Goal: Task Accomplishment & Management: Use online tool/utility

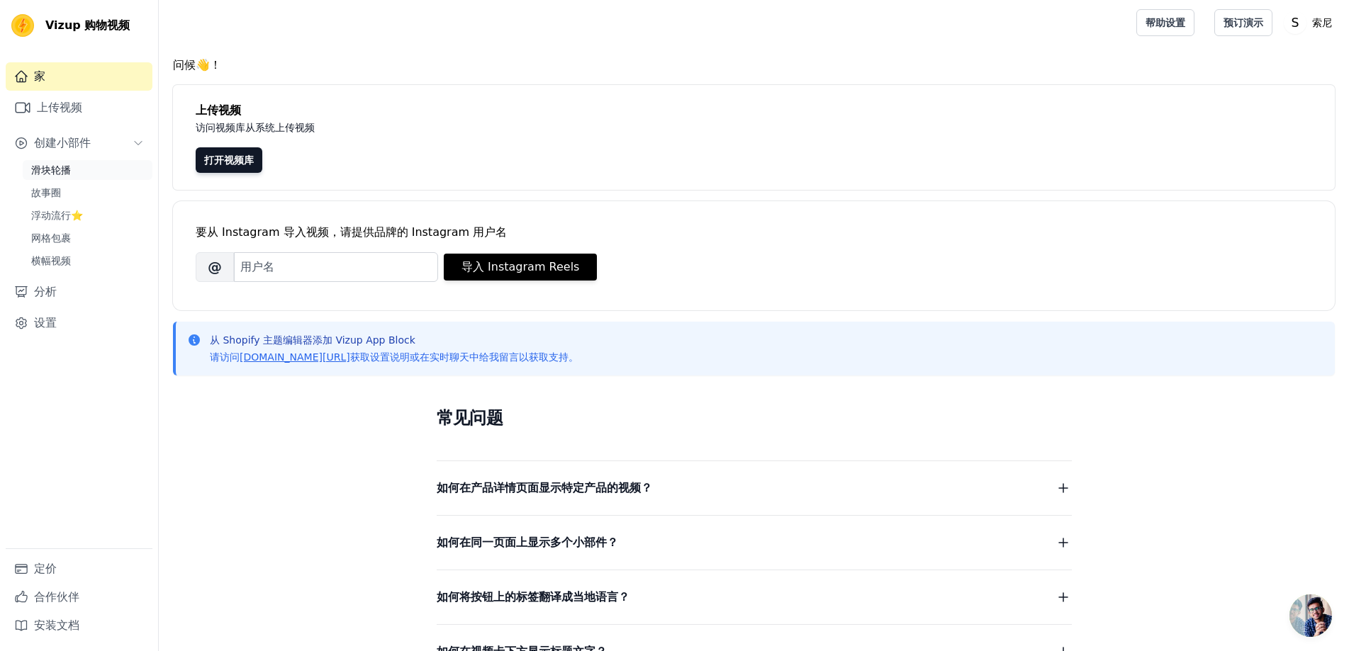
click at [105, 174] on link "滑块轮播" at bounding box center [88, 170] width 130 height 20
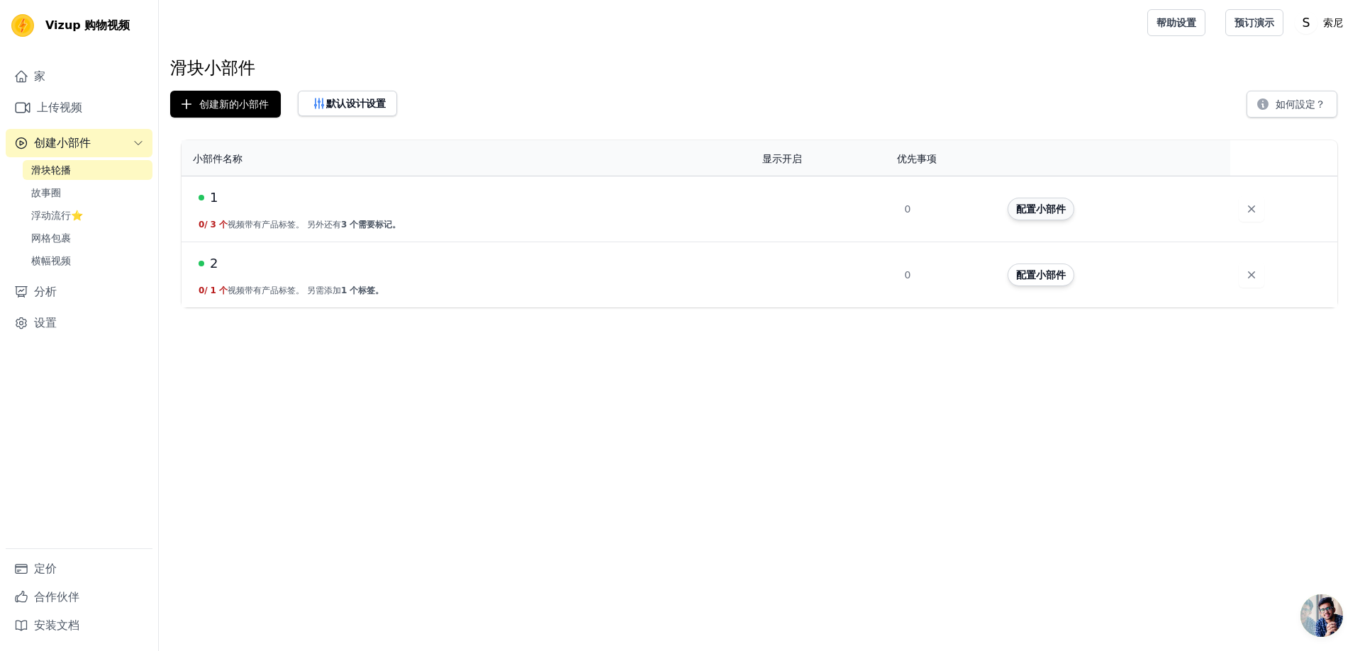
click at [1048, 212] on font "配置小部件" at bounding box center [1041, 208] width 50 height 11
click at [1039, 268] on button "配置小部件" at bounding box center [1040, 275] width 67 height 23
click at [1246, 281] on icon "button" at bounding box center [1251, 275] width 14 height 14
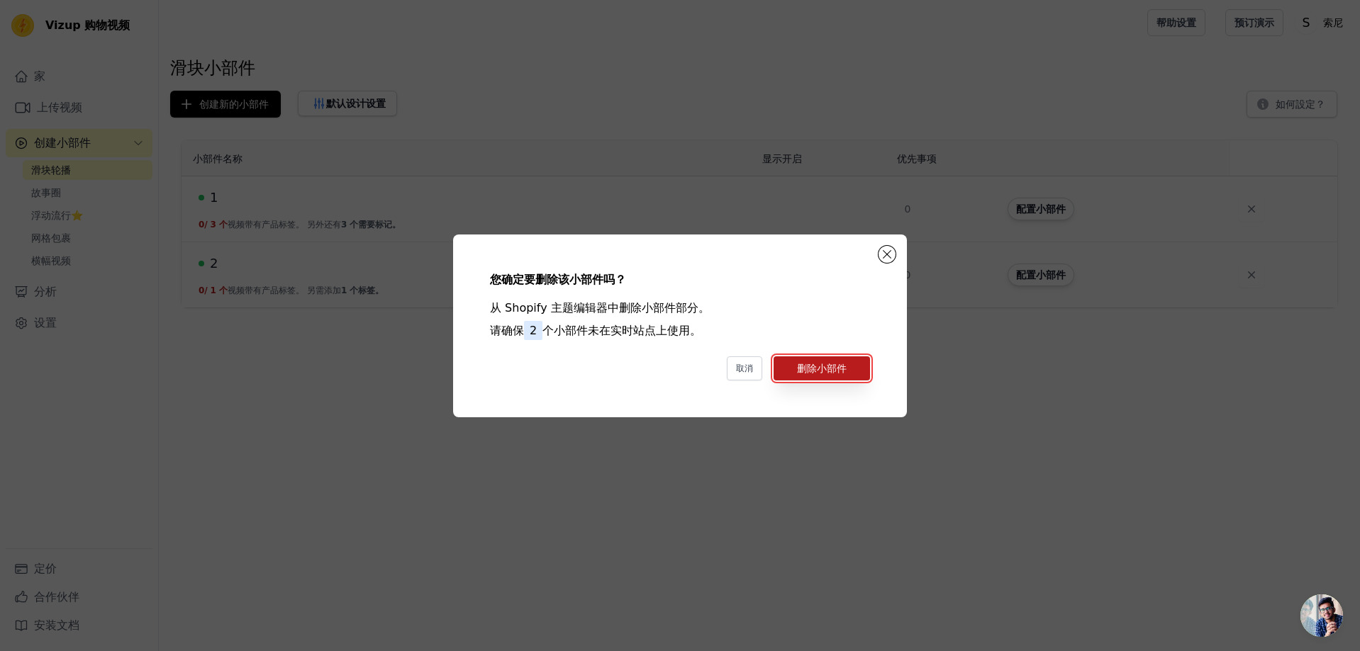
click at [826, 373] on font "删除小部件" at bounding box center [822, 368] width 50 height 11
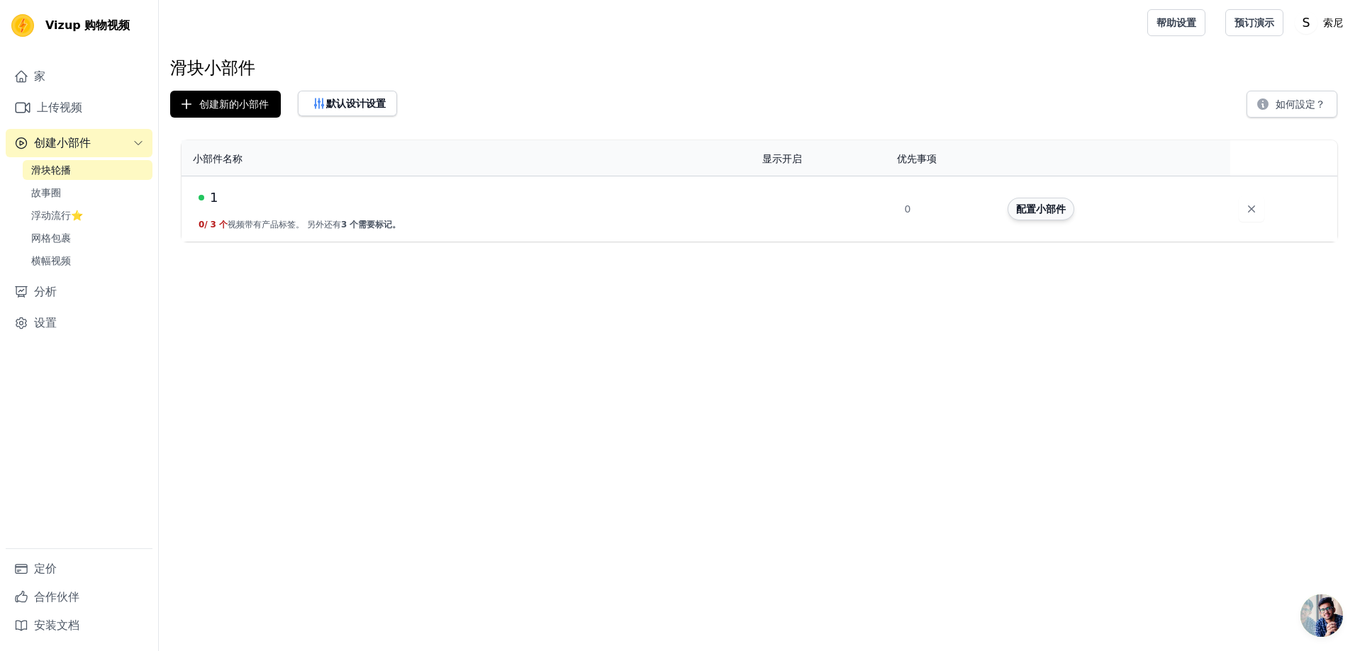
click at [1030, 211] on font "配置小部件" at bounding box center [1041, 208] width 50 height 11
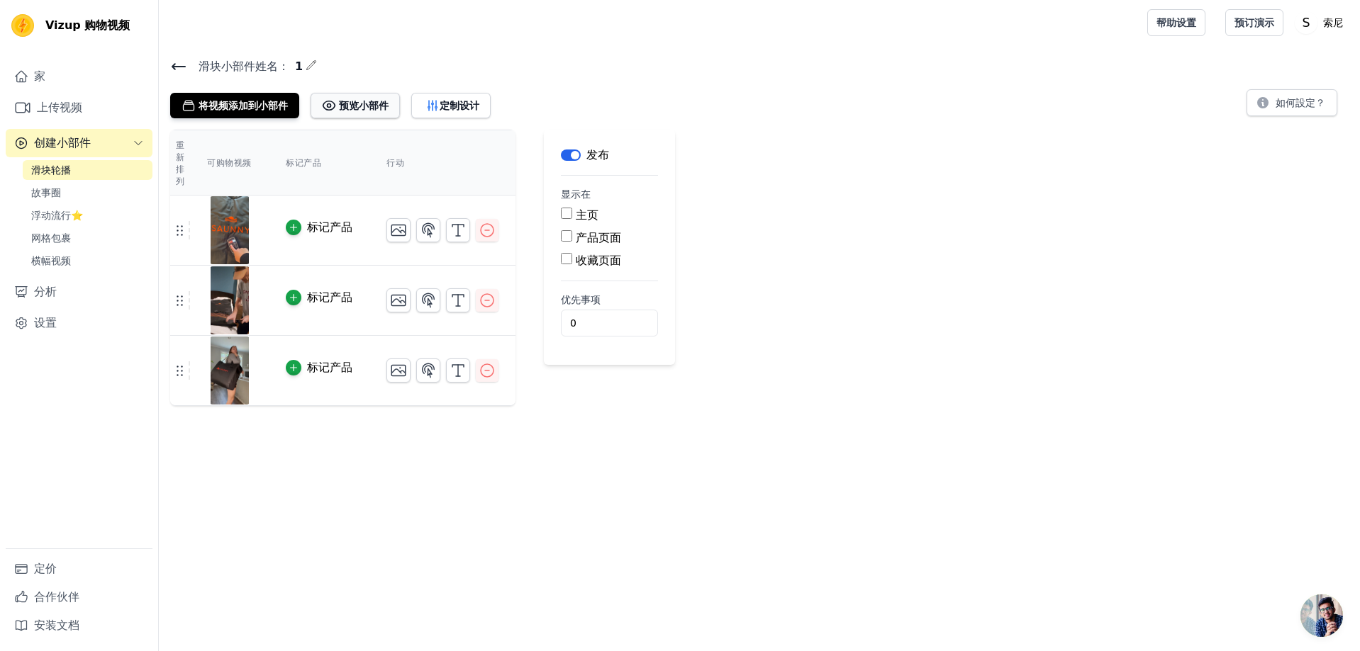
click at [369, 114] on button "预览小部件" at bounding box center [355, 106] width 89 height 26
click at [474, 108] on font "定制设计" at bounding box center [460, 105] width 40 height 11
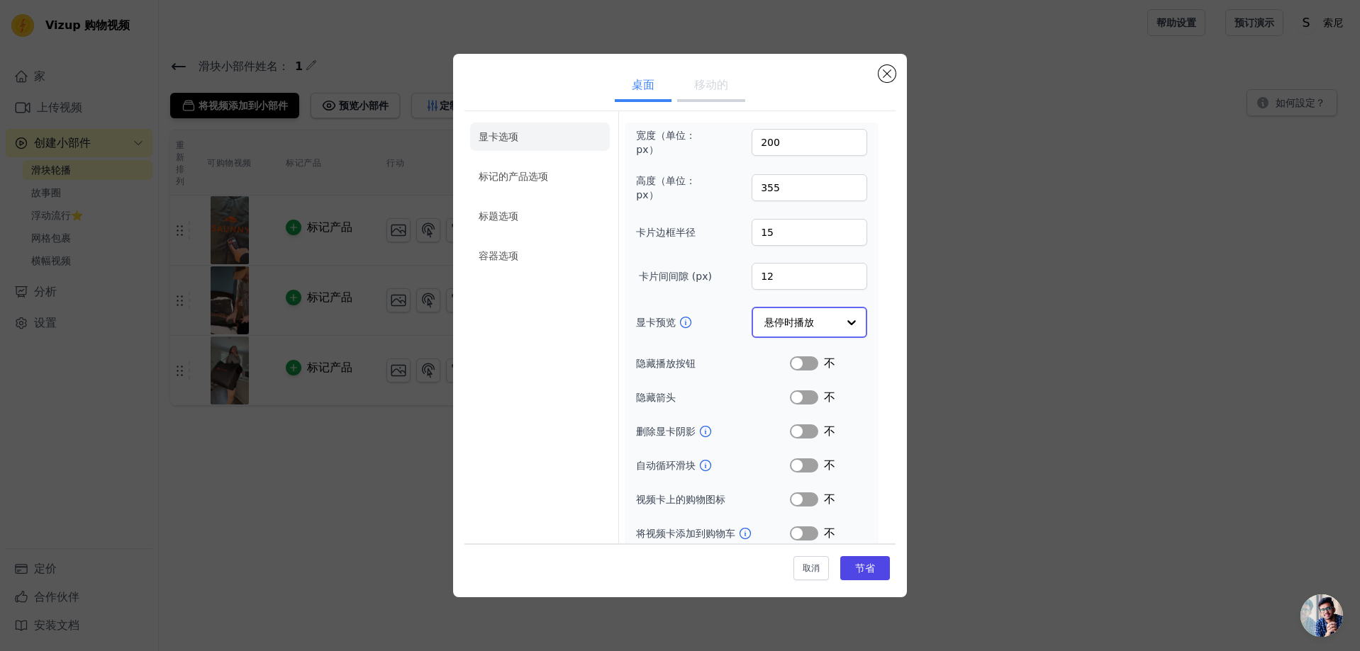
click at [837, 318] on div at bounding box center [851, 322] width 28 height 28
click at [874, 305] on div "显卡选项 标记的产品选项 标题选项 容器选项 宽度（单位：px） 200 高度（单位：px） 355 卡片边框半径 15 卡片间间隙 (px) 12 显卡预览…" at bounding box center [679, 332] width 431 height 442
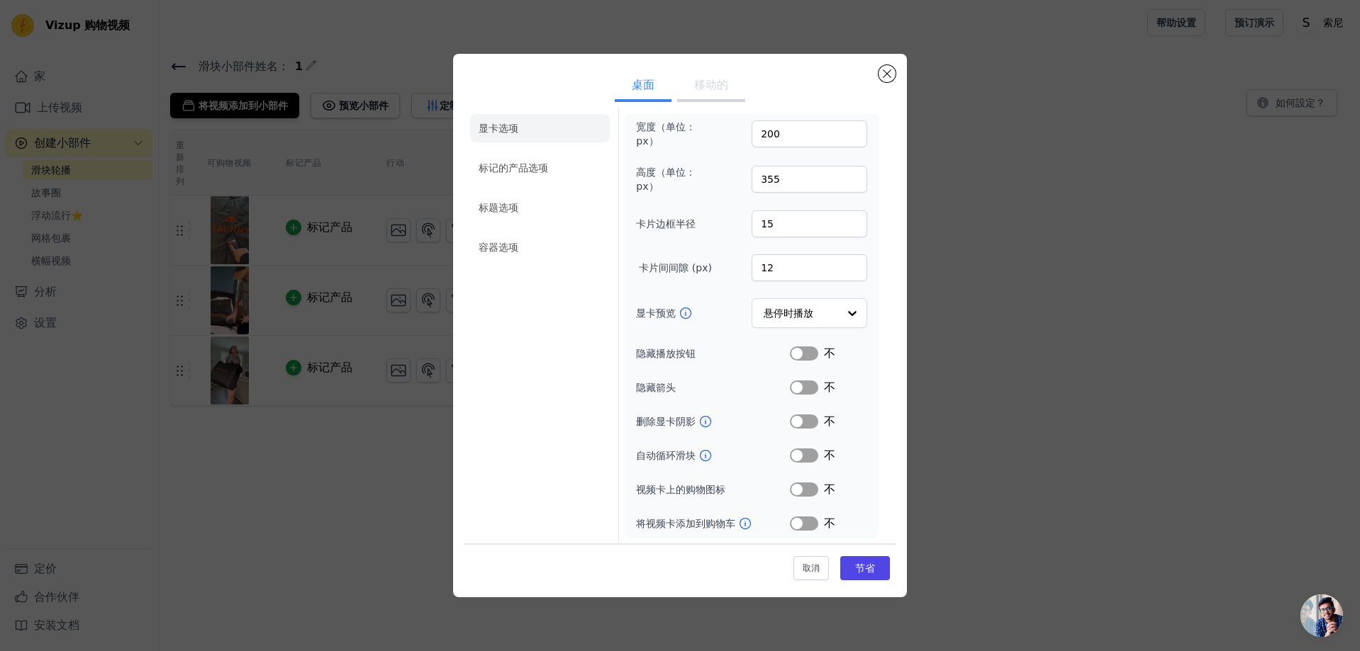
click at [580, 233] on li "标记的产品选项" at bounding box center [540, 247] width 140 height 28
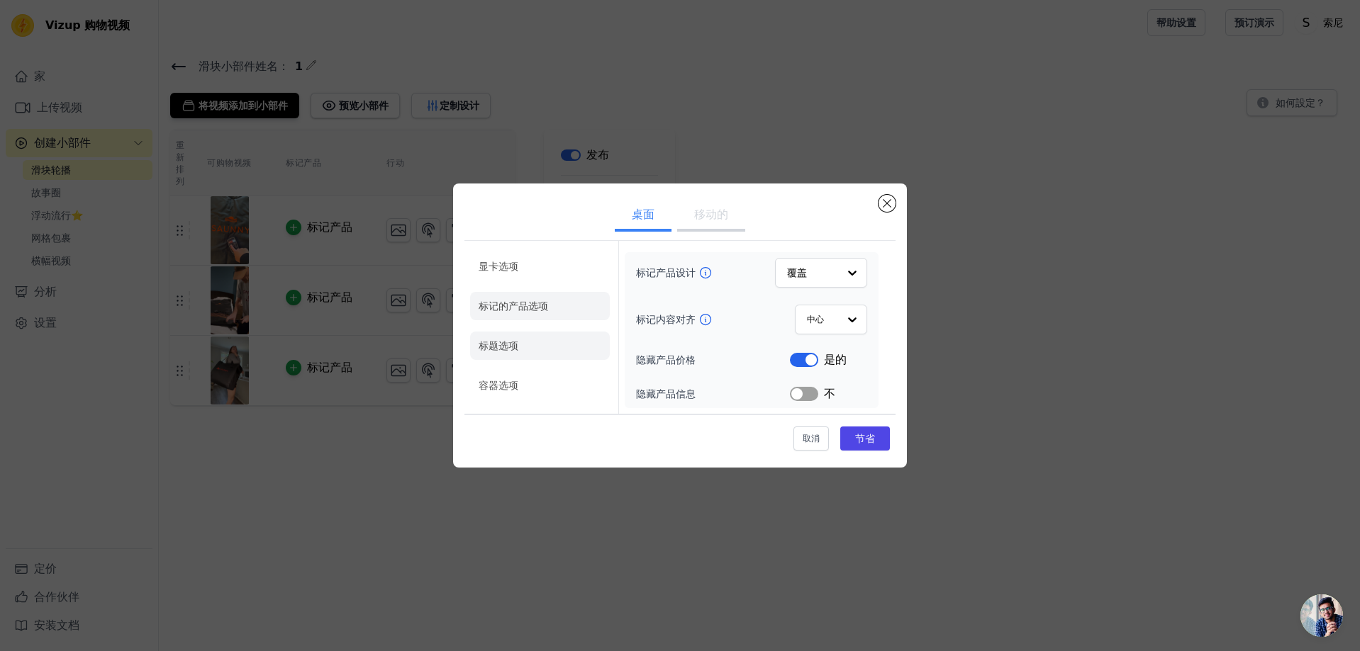
click at [546, 347] on li "标题选项" at bounding box center [540, 346] width 140 height 28
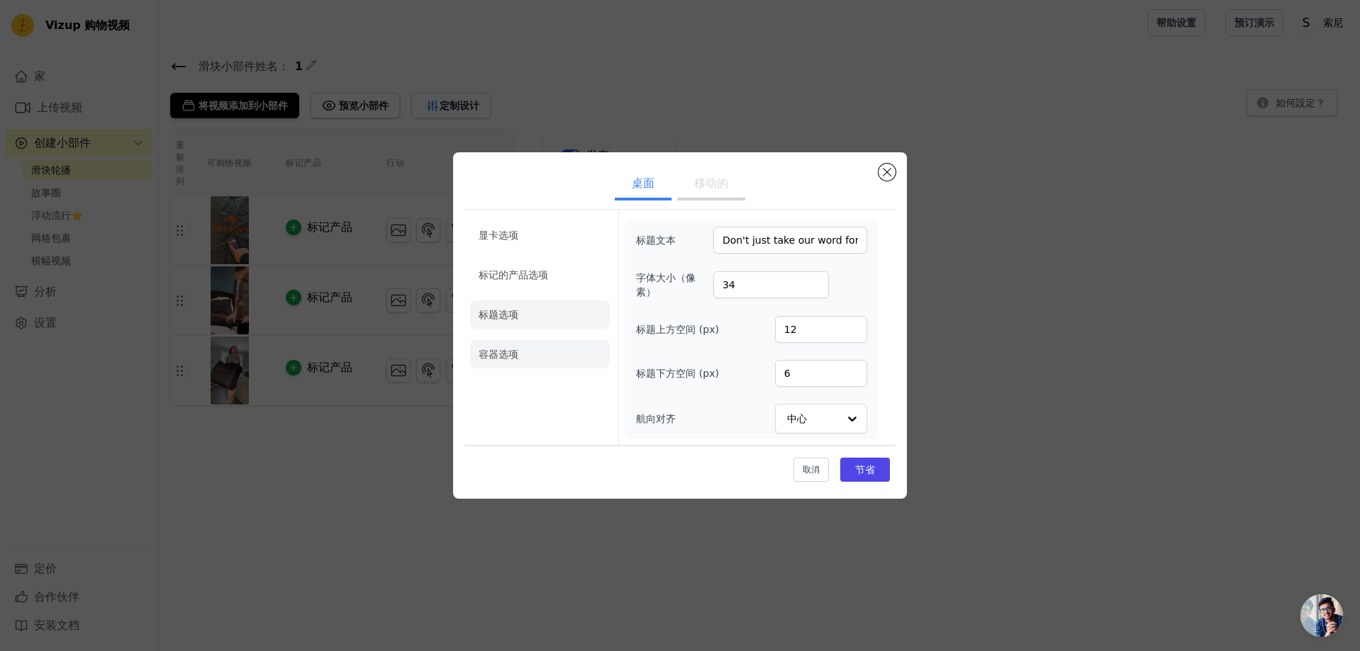
click at [548, 364] on li "容器选项" at bounding box center [540, 354] width 140 height 28
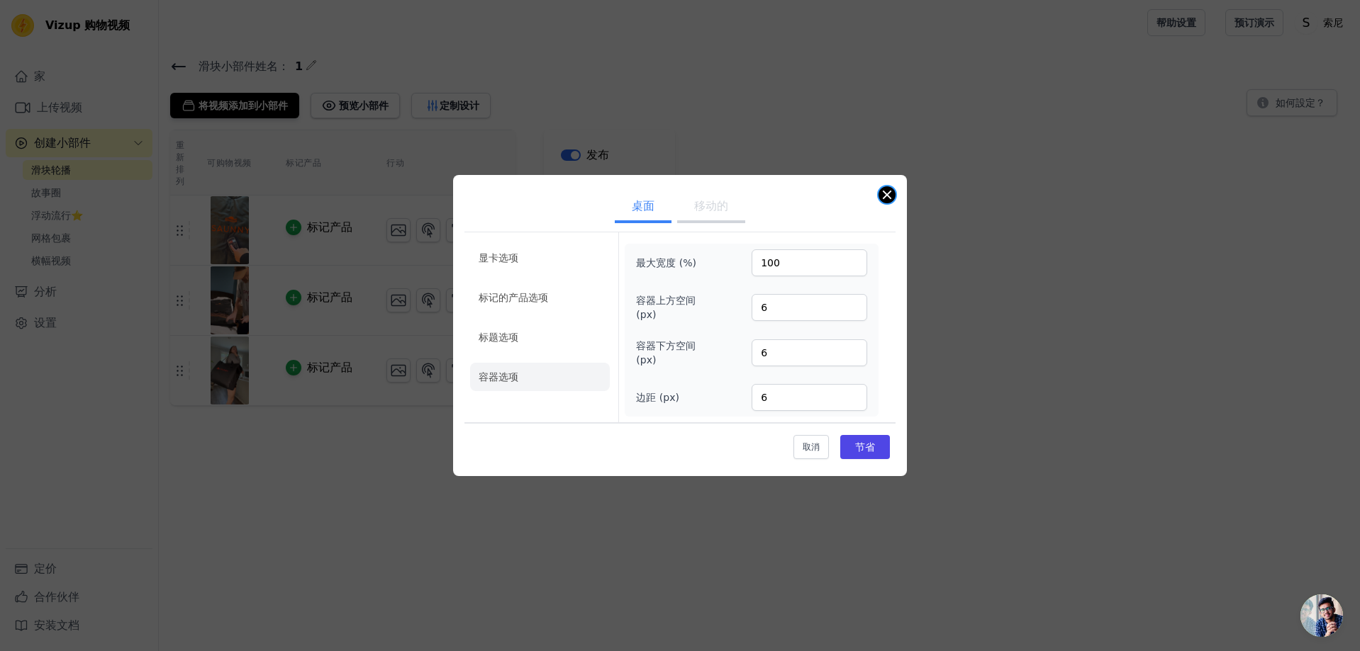
click at [893, 190] on button "关闭模式" at bounding box center [886, 194] width 17 height 17
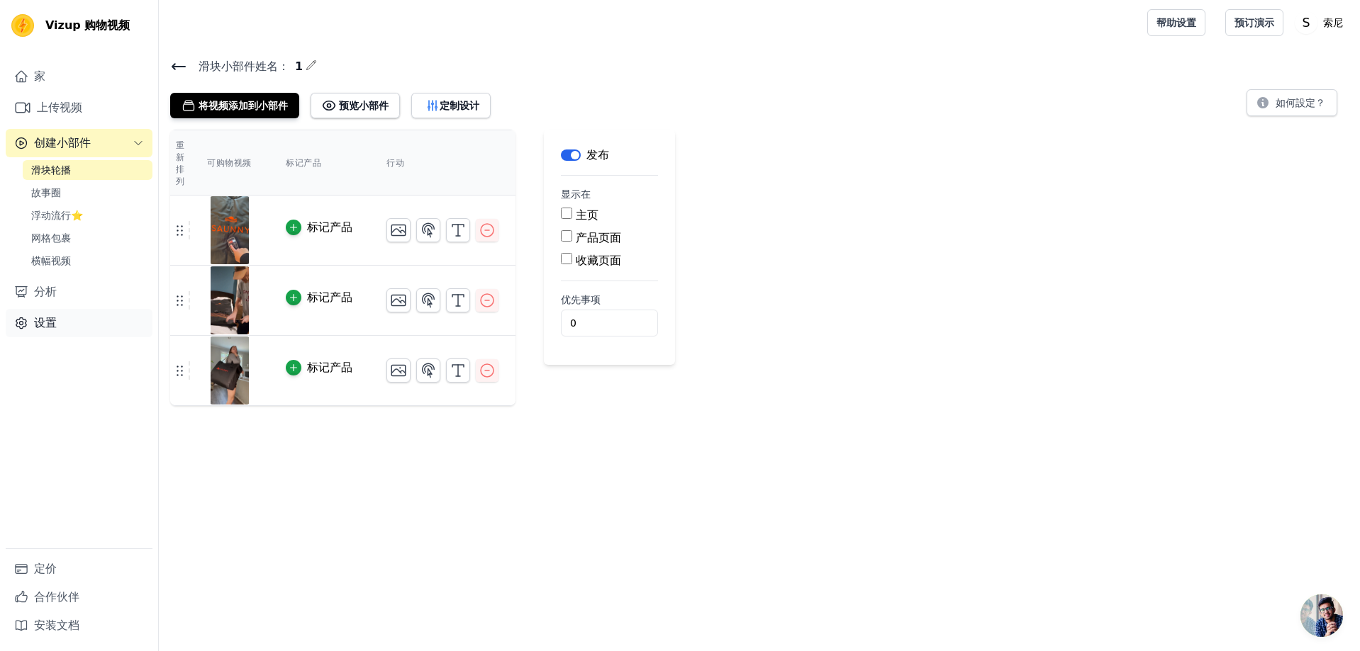
click at [76, 325] on link "设置" at bounding box center [79, 323] width 147 height 28
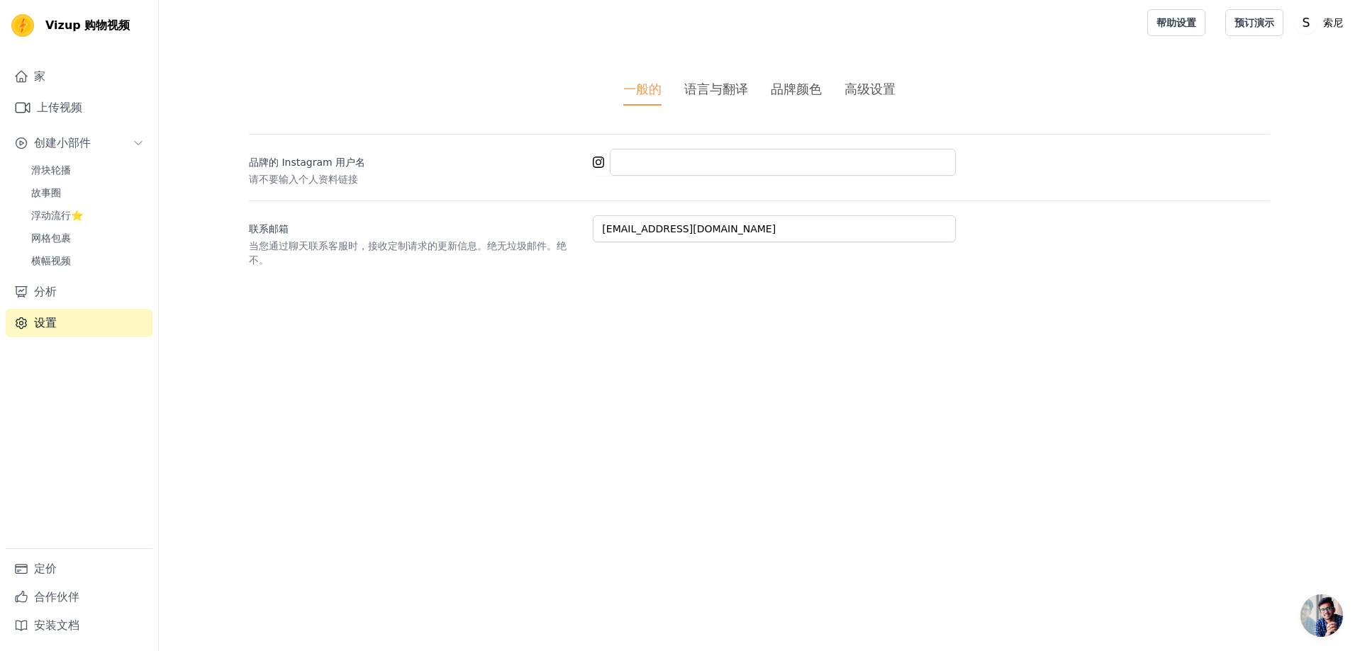
click at [718, 86] on font "语言与翻译" at bounding box center [716, 89] width 64 height 15
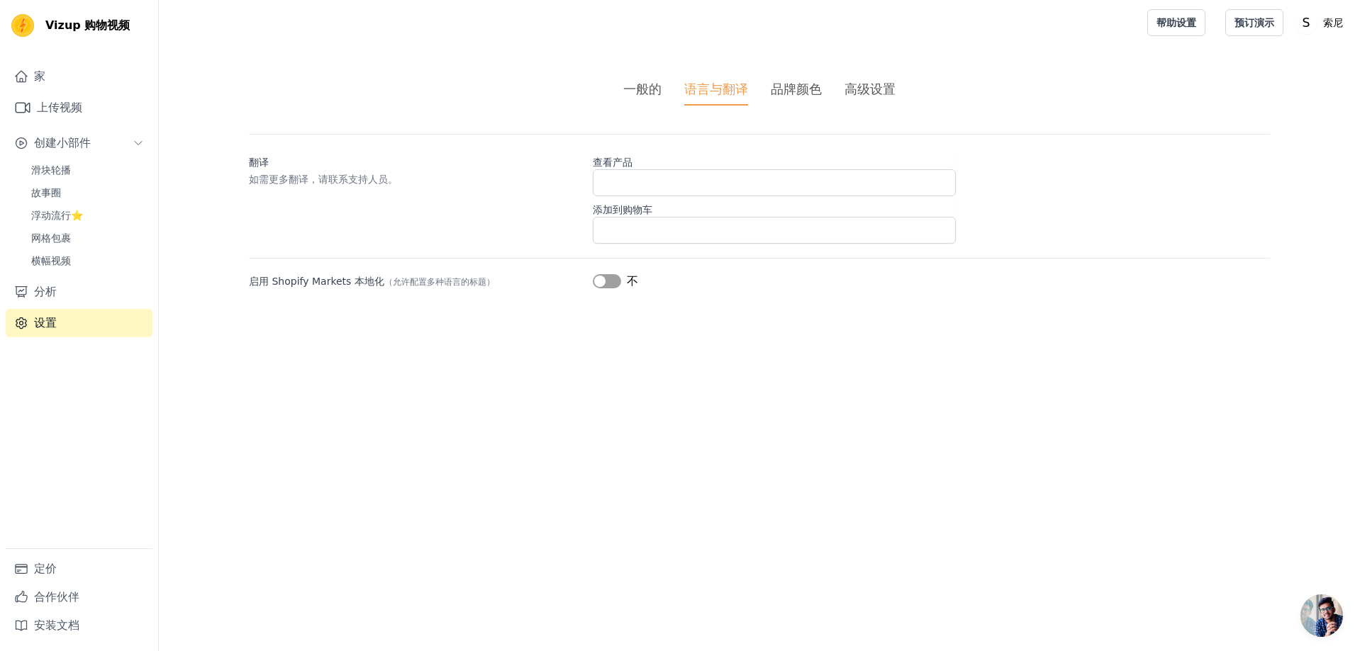
click at [803, 89] on font "品牌颜色" at bounding box center [796, 89] width 51 height 15
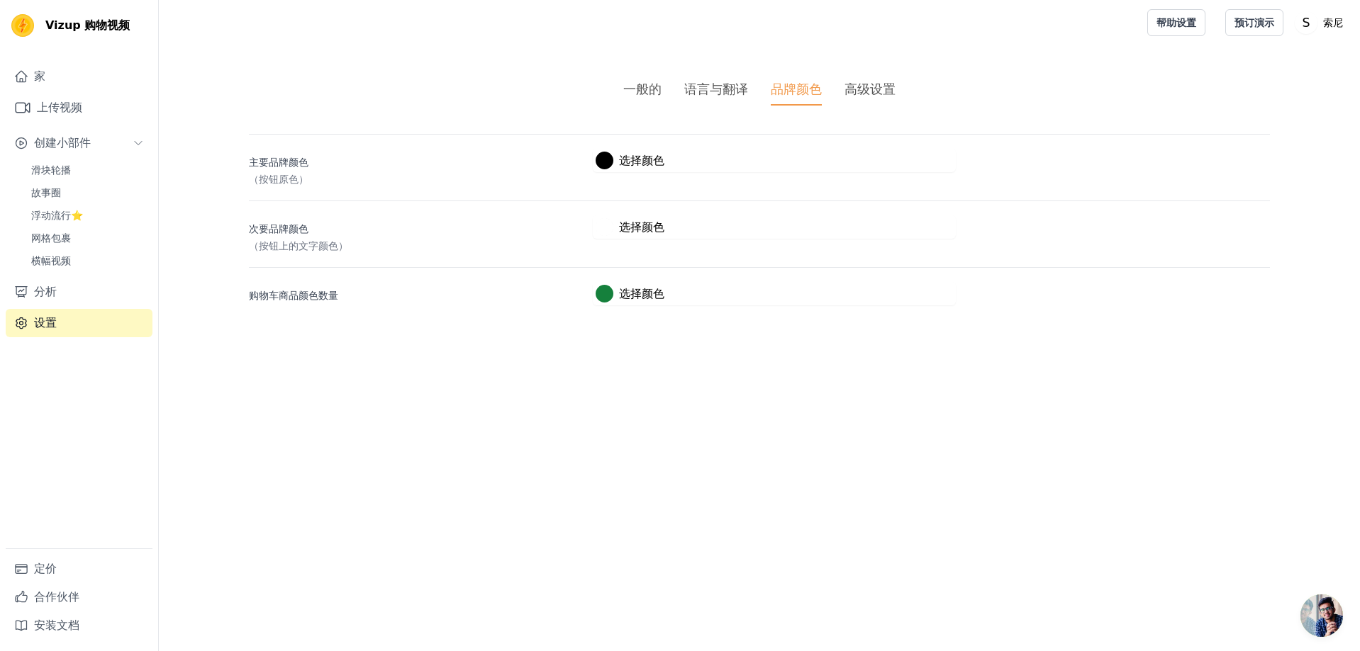
click at [875, 82] on font "高级设置" at bounding box center [869, 89] width 51 height 15
